Goal: Navigation & Orientation: Find specific page/section

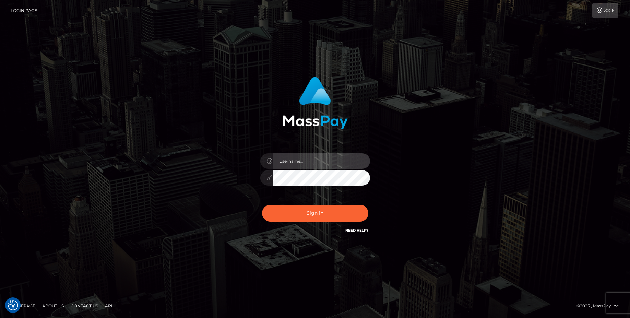
click at [328, 157] on input "text" at bounding box center [321, 160] width 97 height 15
type input "aluapatrik"
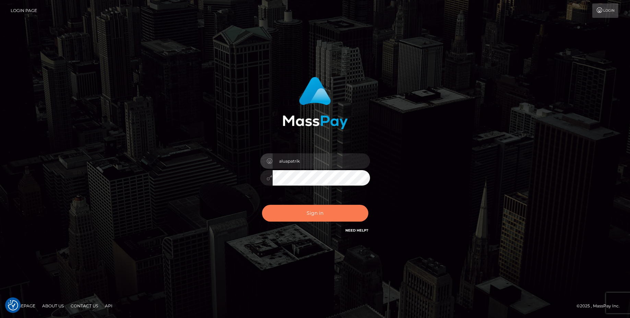
click at [310, 209] on button "Sign in" at bounding box center [315, 213] width 106 height 17
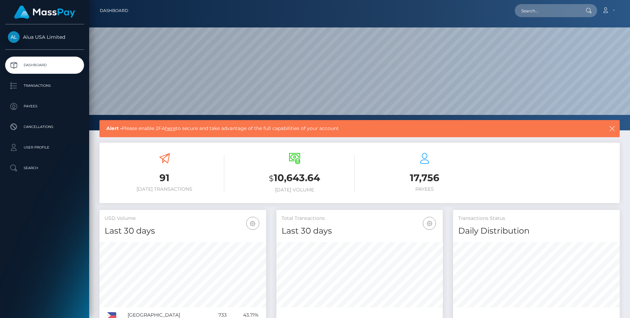
scroll to position [121, 167]
click at [611, 9] on link "Account" at bounding box center [608, 10] width 20 height 14
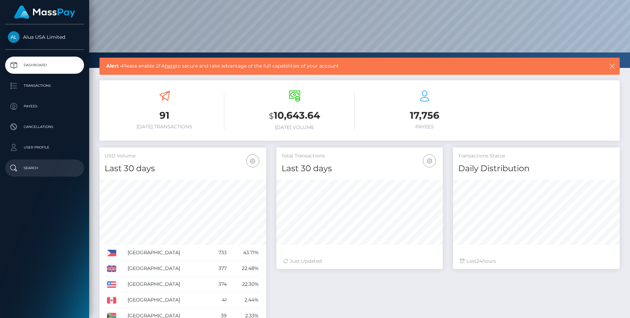
scroll to position [0, 0]
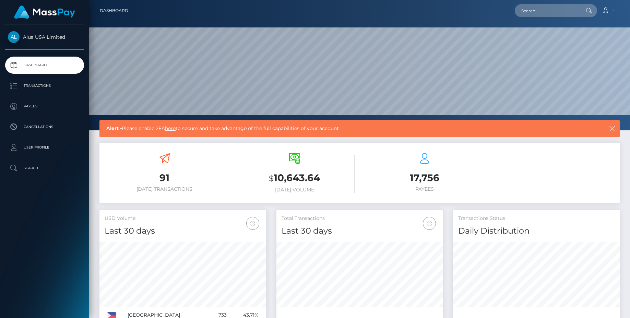
click at [43, 13] on img at bounding box center [44, 11] width 61 height 13
